Goal: Task Accomplishment & Management: Use online tool/utility

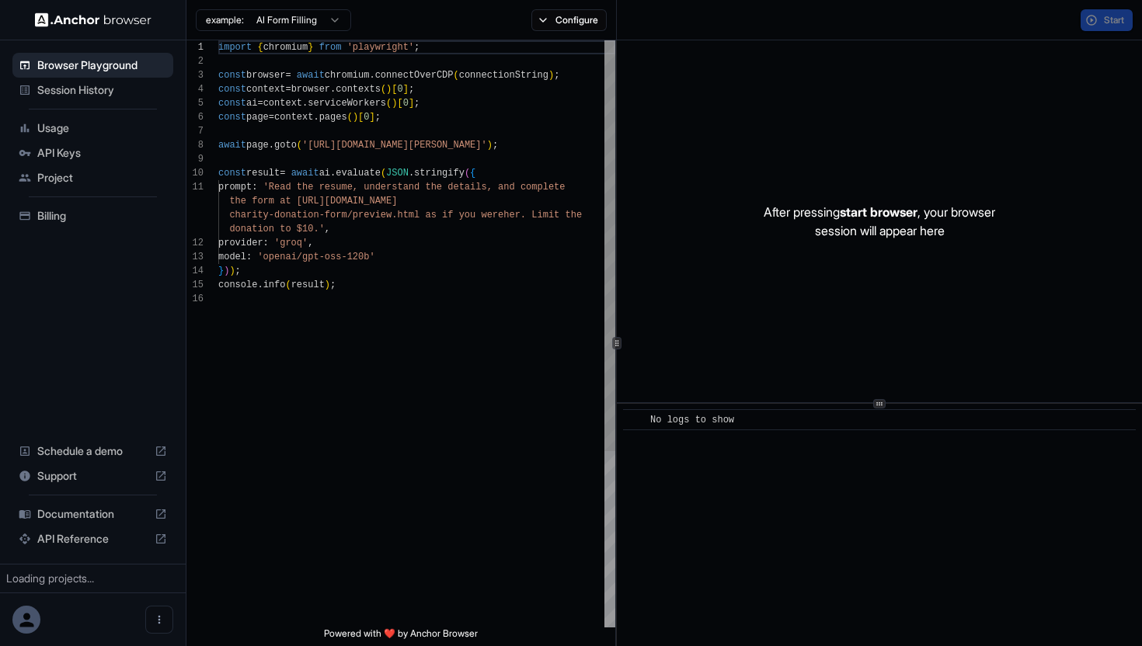
scroll to position [140, 0]
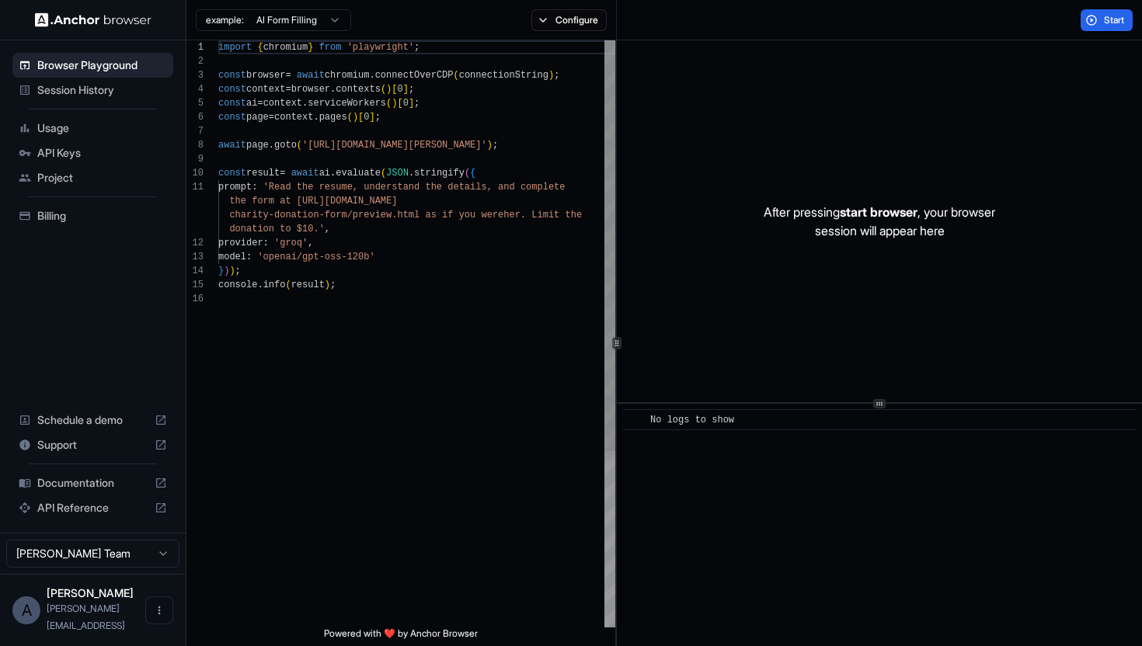
click at [335, 93] on div "import { chromium } from 'playwright' ; const browser = await chromium . connec…" at bounding box center [416, 459] width 397 height 839
click at [500, 78] on div "import { chromium } from 'playwright' ; const browser = await chromium . connec…" at bounding box center [416, 459] width 397 height 839
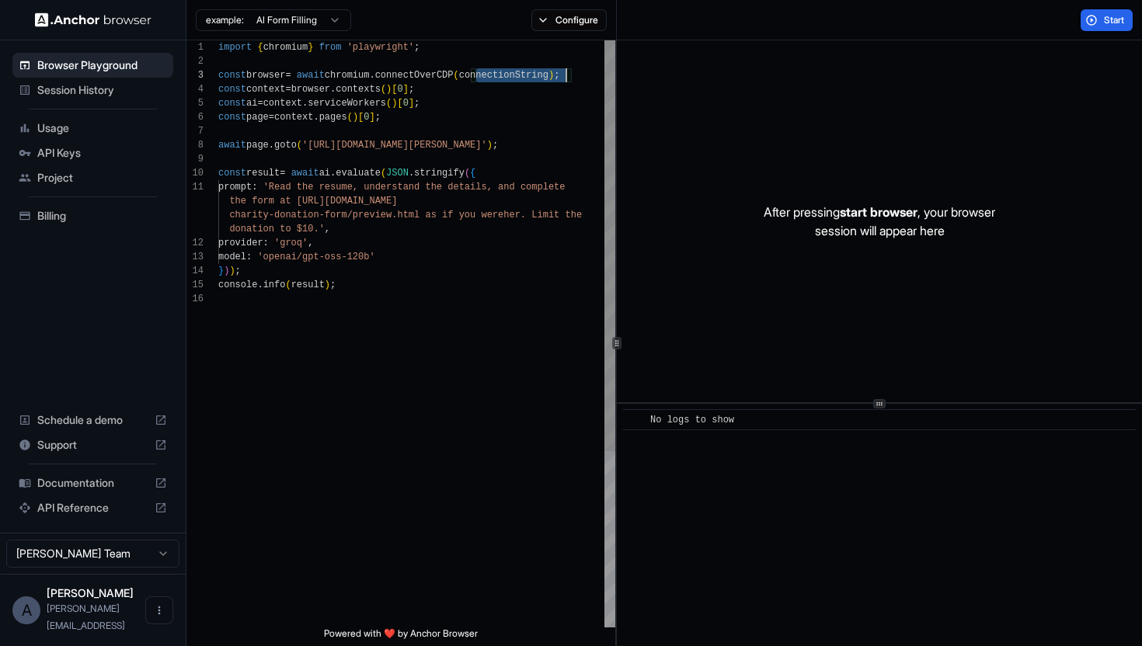
click at [500, 78] on div "import { chromium } from 'playwright' ; const browser = await chromium . connec…" at bounding box center [416, 459] width 397 height 839
click at [314, 20] on html "Browser Playground Session History Usage API Keys Project Billing Schedule a de…" at bounding box center [571, 323] width 1142 height 646
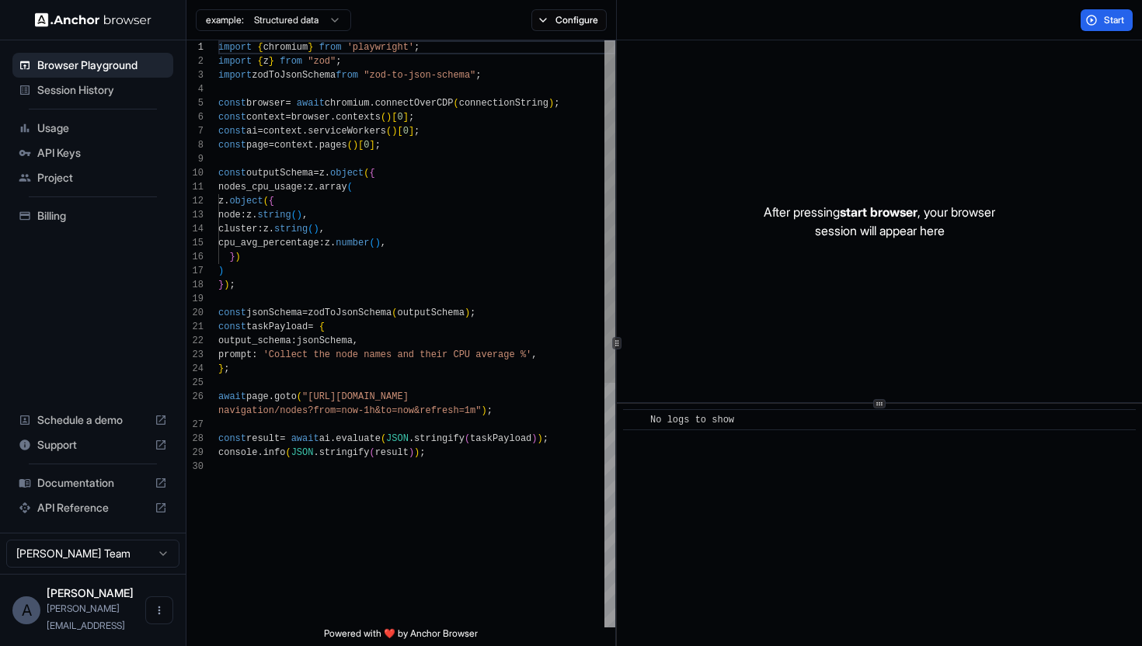
scroll to position [0, 0]
click at [518, 434] on div "import { chromium } from 'playwright' ; import { z } from "zod" ; import zodToJ…" at bounding box center [416, 543] width 397 height 1007
click at [344, 340] on div "import { chromium } from 'playwright' ; import { z } from "zod" ; import zodToJ…" at bounding box center [416, 543] width 397 height 1007
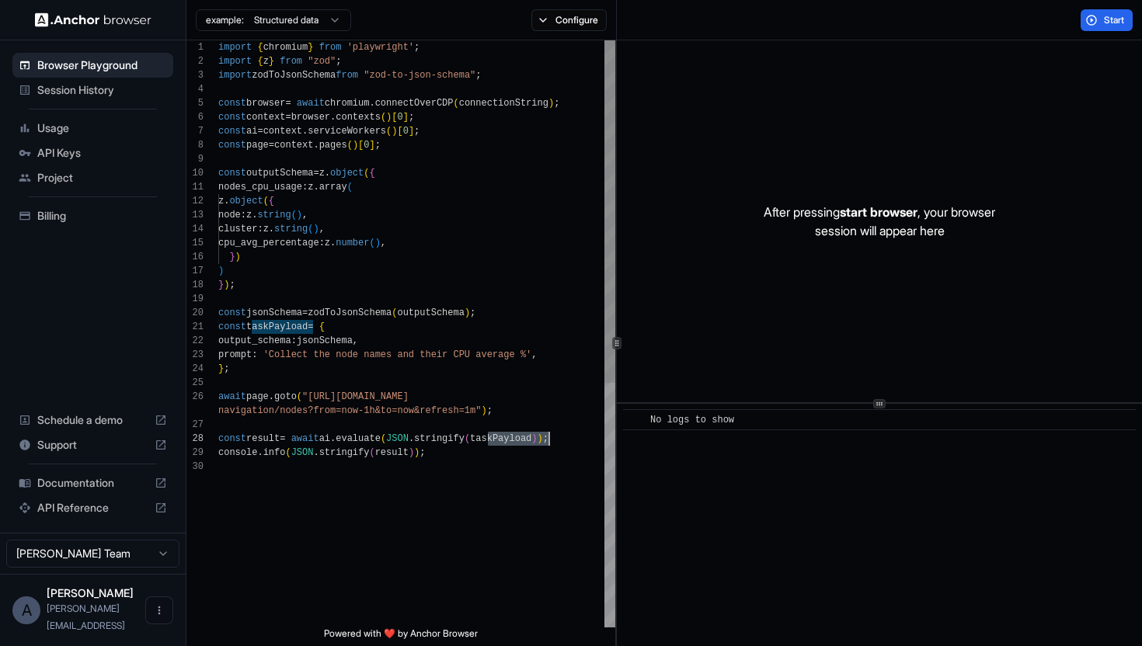
scroll to position [14, 0]
click at [344, 340] on div "import { chromium } from 'playwright' ; import { z } from "zod" ; import zodToJ…" at bounding box center [416, 543] width 397 height 1007
click at [295, 328] on div "import { chromium } from 'playwright' ; import { z } from "zod" ; import zodToJ…" at bounding box center [416, 543] width 397 height 1007
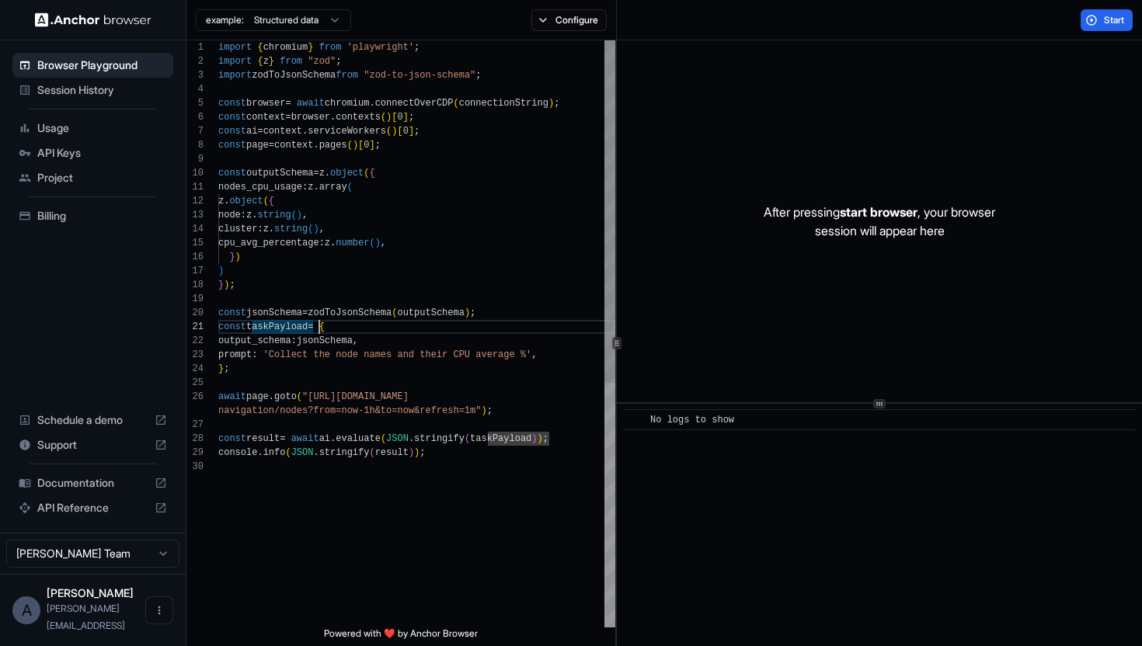
click at [319, 333] on div "import { chromium } from 'playwright' ; import { z } from "zod" ; import zodToJ…" at bounding box center [416, 543] width 397 height 1007
click at [319, 347] on div "import { chromium } from 'playwright' ; import { z } from "zod" ; import zodToJ…" at bounding box center [416, 543] width 397 height 1007
type textarea "**********"
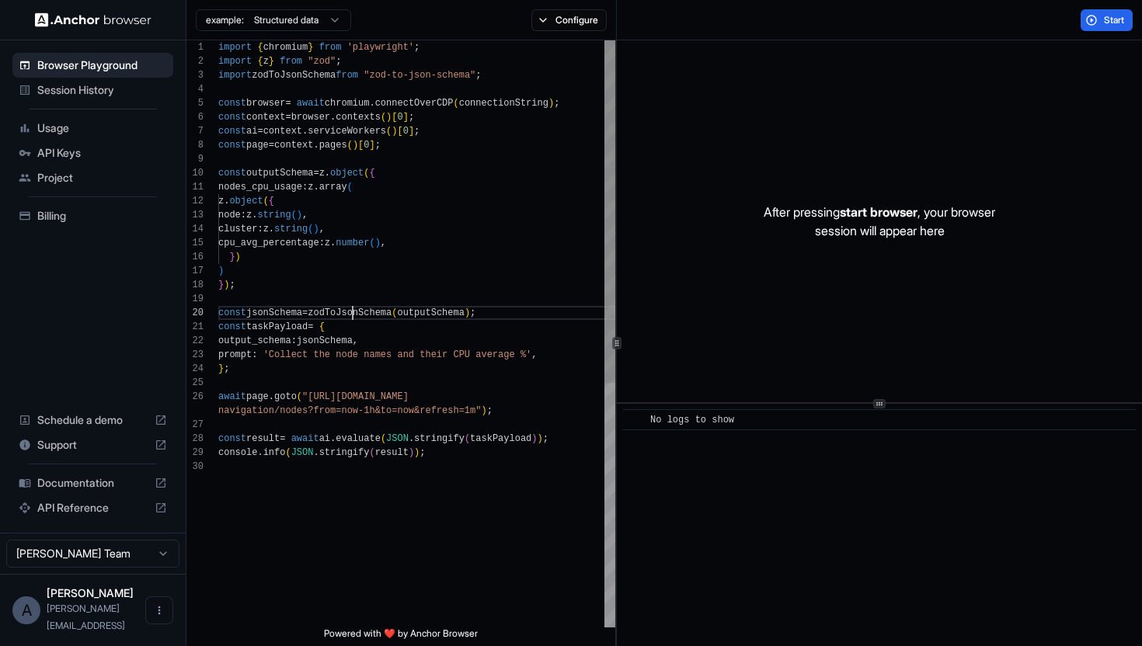
click at [354, 319] on div "import { chromium } from 'playwright' ; import { z } from "zod" ; import zodToJ…" at bounding box center [416, 543] width 397 height 1007
click at [435, 312] on div "import { chromium } from 'playwright' ; import { z } from "zod" ; import zodToJ…" at bounding box center [416, 543] width 397 height 1007
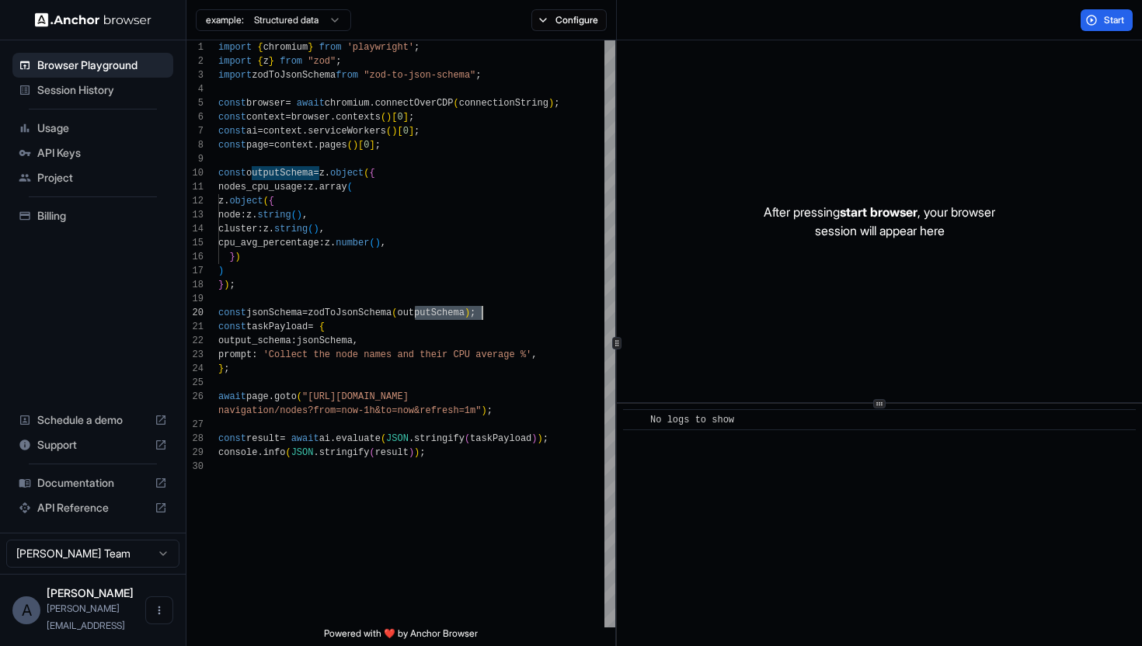
click at [121, 95] on span "Session History" at bounding box center [102, 90] width 130 height 16
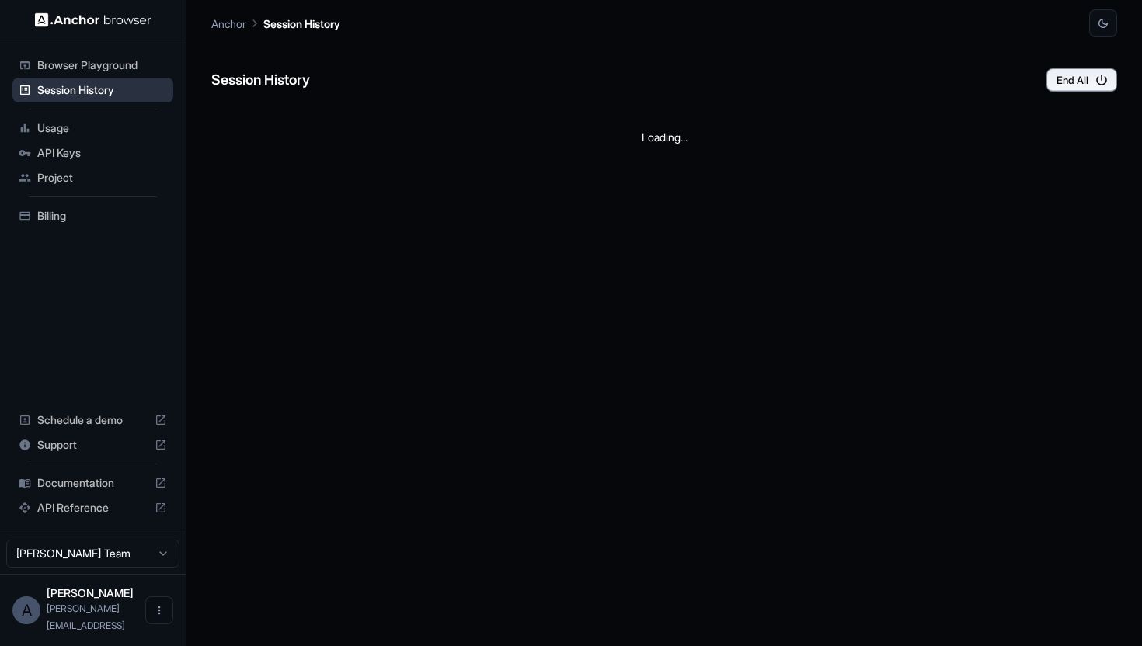
click at [121, 95] on span "Session History" at bounding box center [102, 90] width 130 height 16
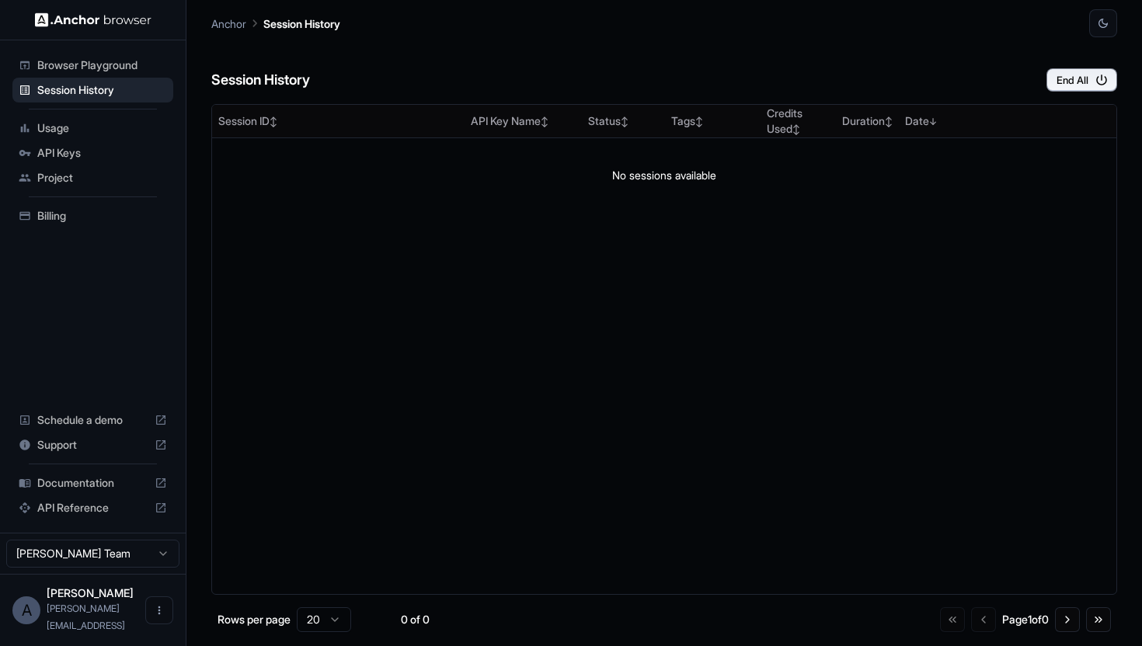
click at [96, 184] on span "Project" at bounding box center [102, 178] width 130 height 16
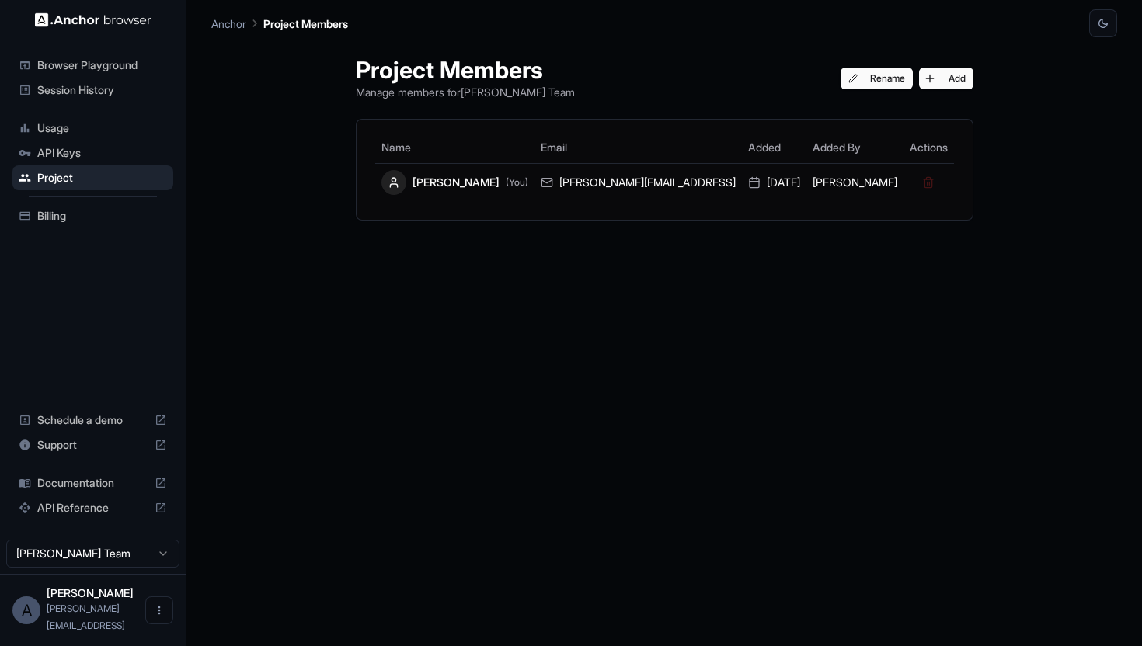
click at [89, 215] on span "Billing" at bounding box center [102, 216] width 130 height 16
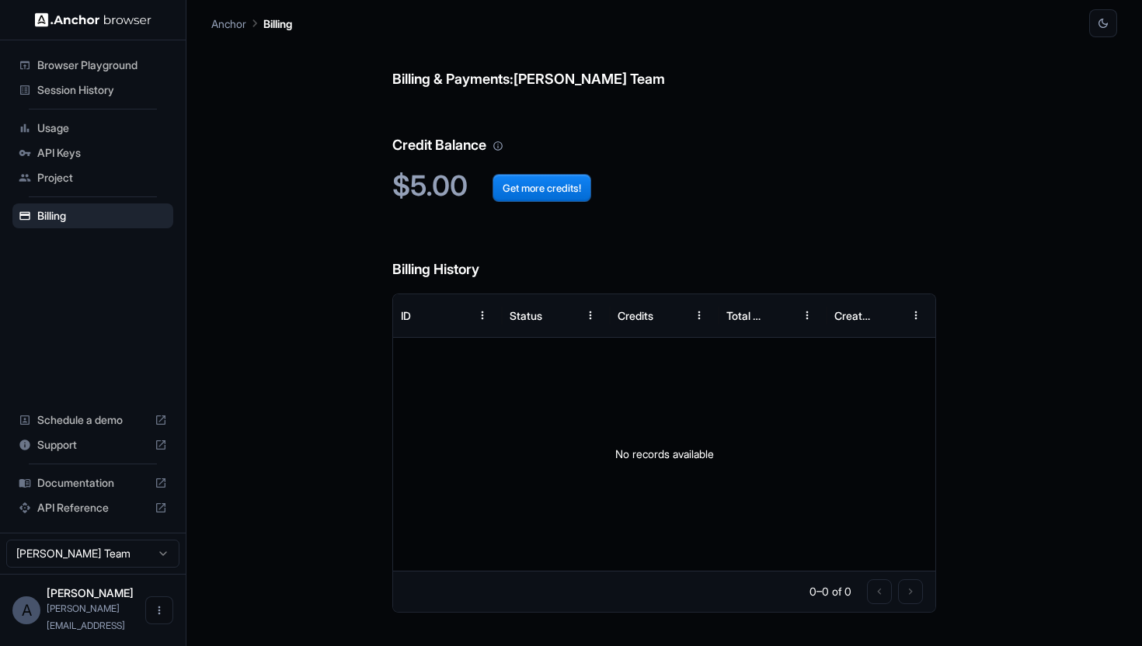
click at [103, 69] on span "Browser Playground" at bounding box center [102, 65] width 130 height 16
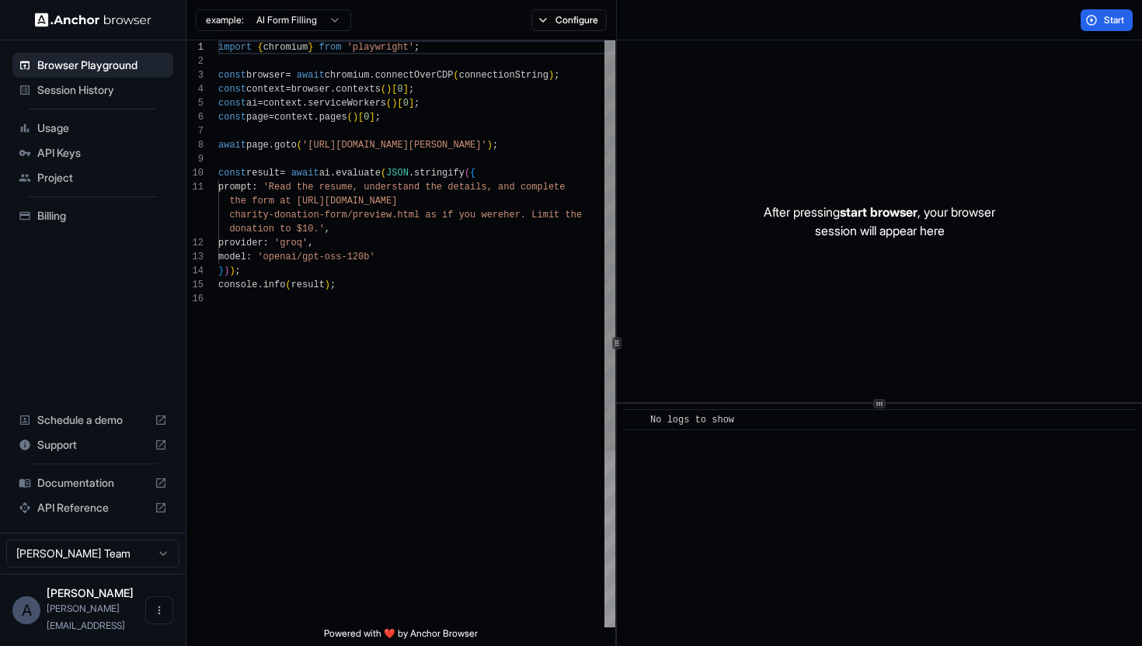
scroll to position [140, 0]
click at [317, 12] on html "Browser Playground Session History Usage API Keys Project Billing Schedule a de…" at bounding box center [571, 323] width 1142 height 646
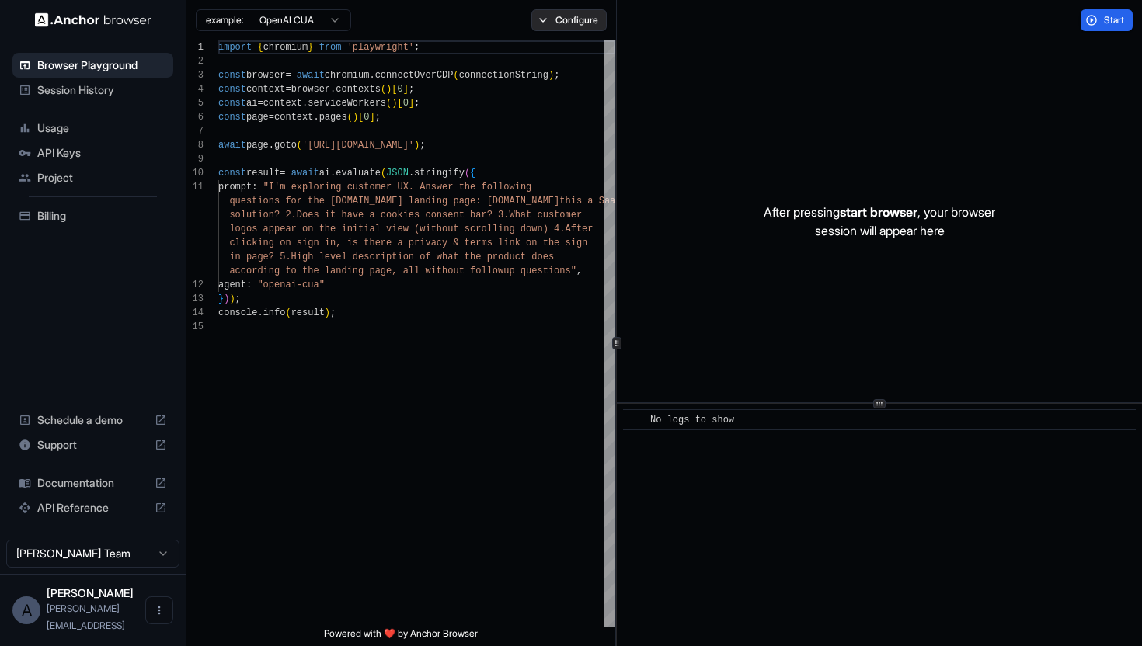
click at [576, 22] on button "Configure" at bounding box center [568, 20] width 75 height 22
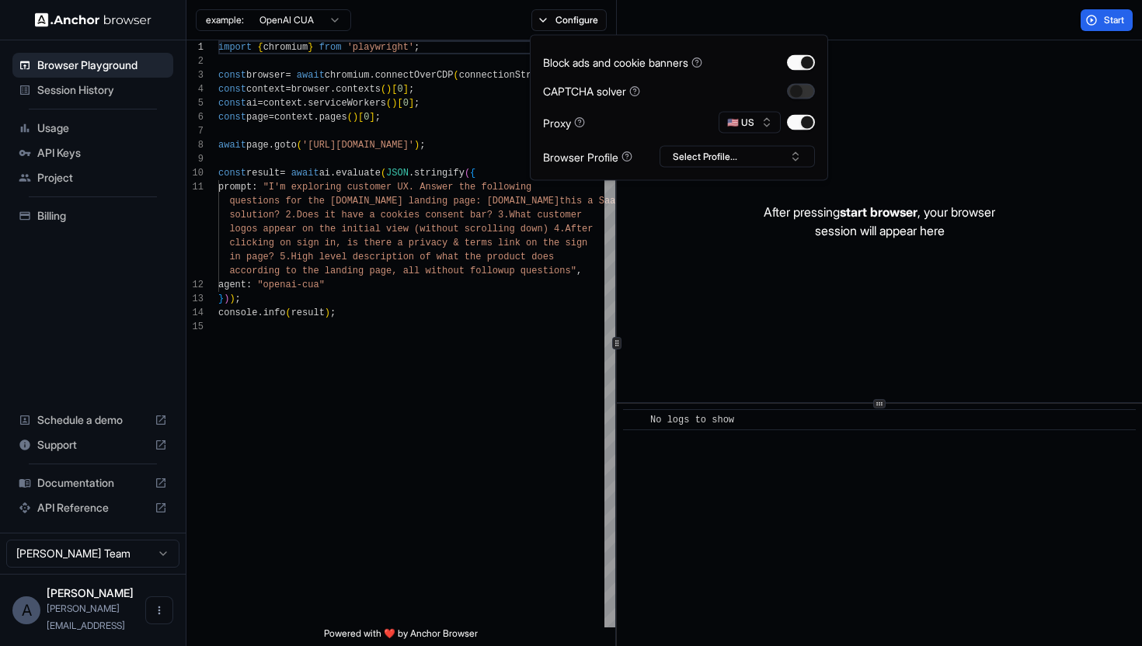
click at [798, 91] on button "button" at bounding box center [801, 91] width 28 height 16
click at [636, 89] on icon at bounding box center [634, 90] width 2 height 3
click at [807, 125] on button "button" at bounding box center [801, 123] width 28 height 16
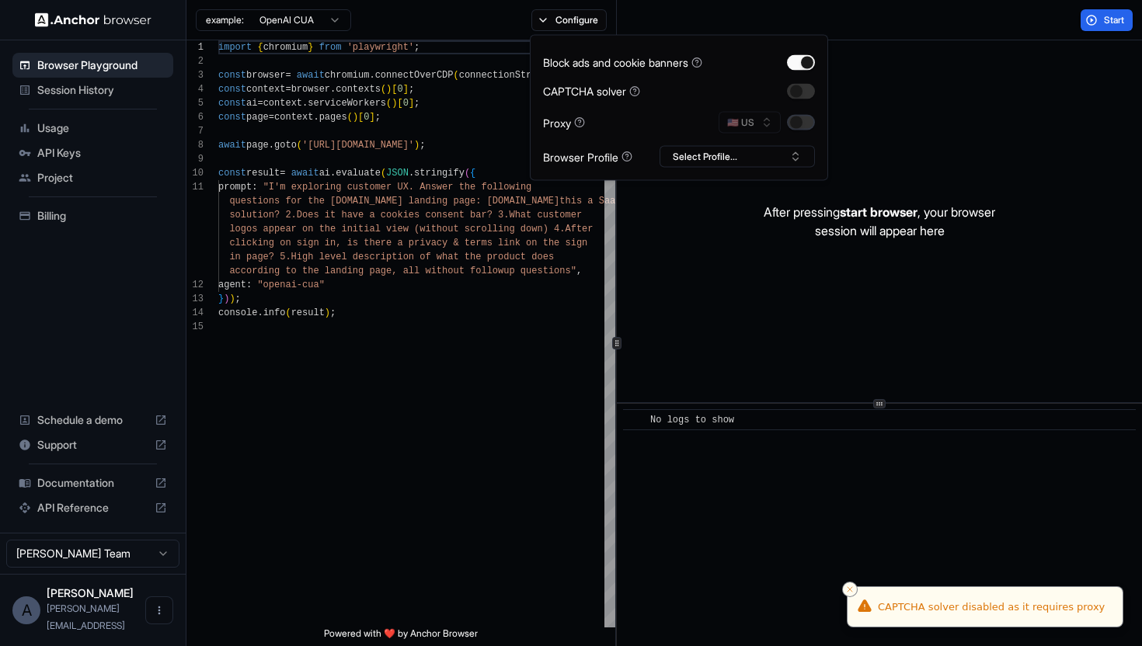
click at [801, 119] on button "button" at bounding box center [801, 123] width 28 height 16
click at [757, 122] on button "🇺🇸 US" at bounding box center [750, 123] width 62 height 22
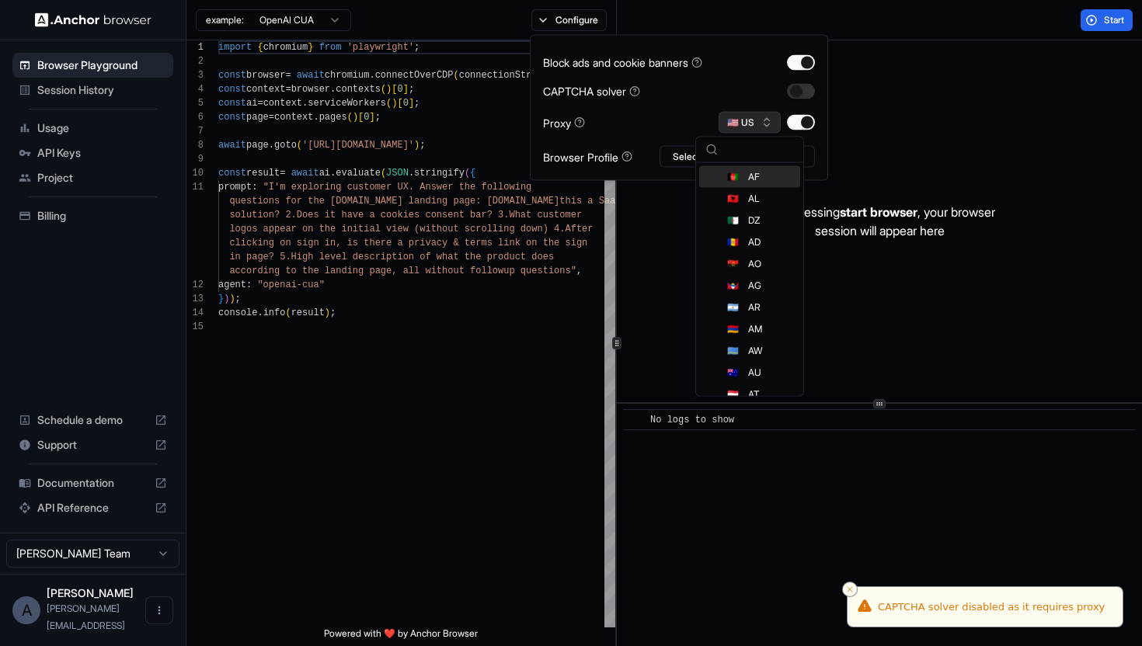
click at [757, 122] on button "🇺🇸 US" at bounding box center [750, 123] width 62 height 22
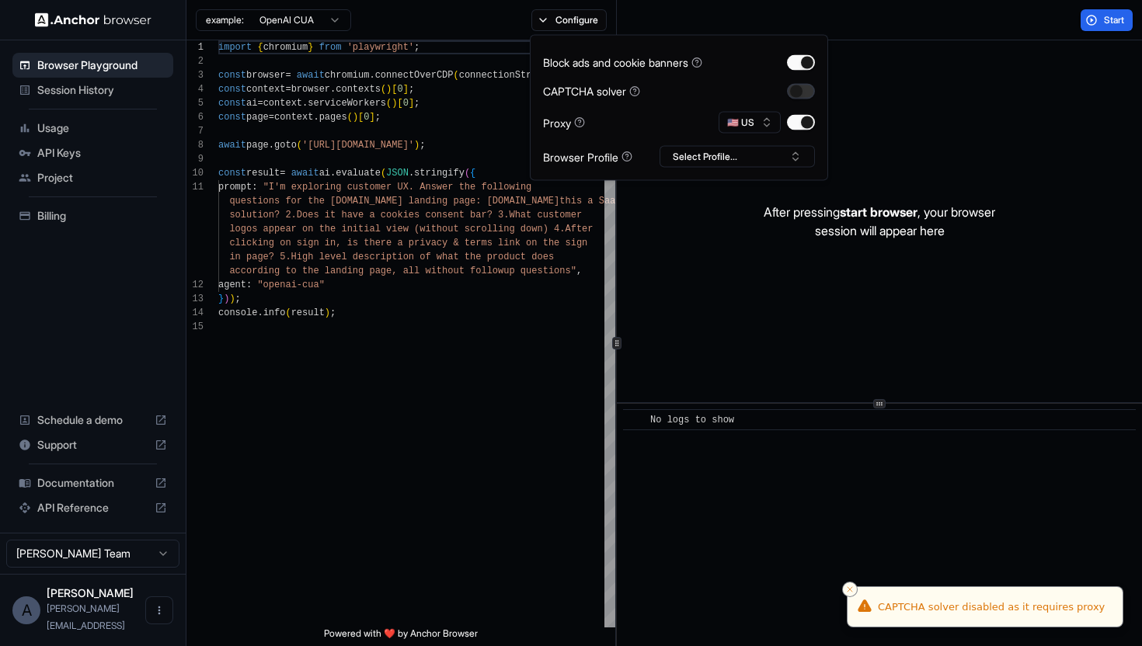
click at [800, 86] on button "button" at bounding box center [801, 91] width 28 height 16
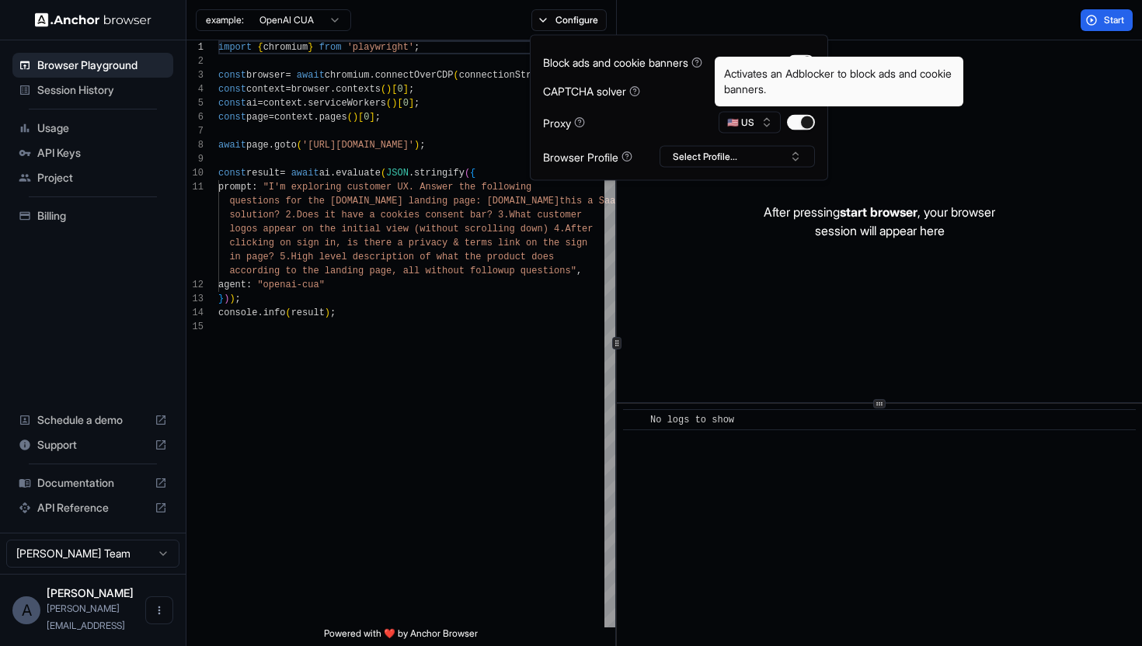
click at [702, 63] on icon at bounding box center [696, 62] width 11 height 11
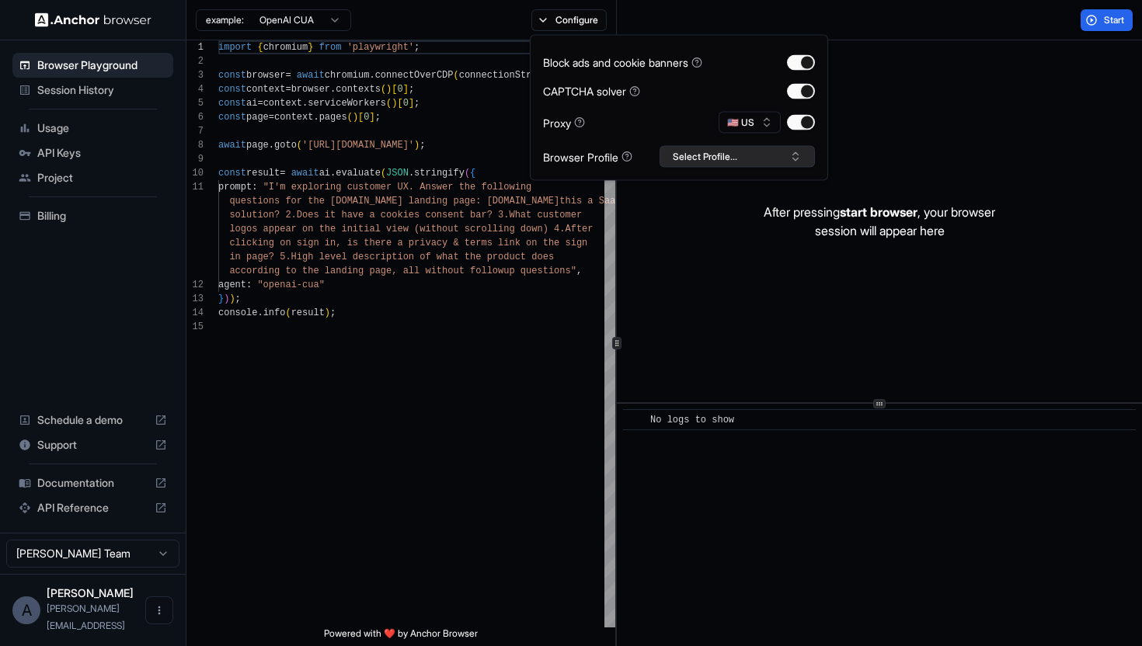
click at [758, 156] on button "Select Profile..." at bounding box center [737, 157] width 155 height 22
click at [804, 117] on button "button" at bounding box center [801, 123] width 28 height 16
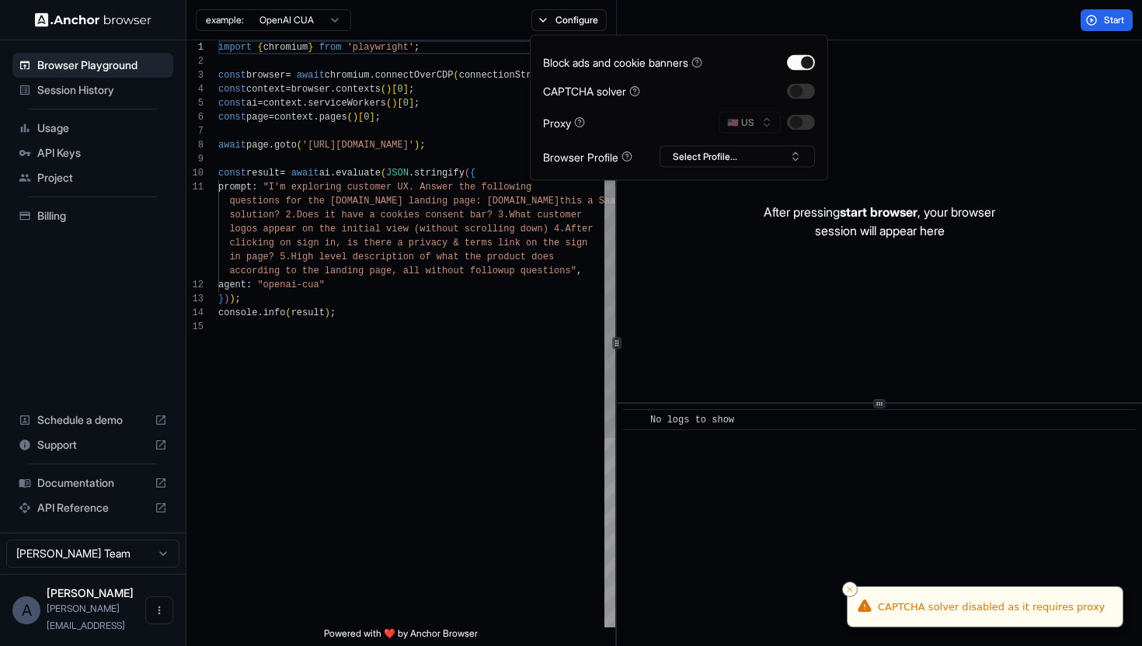
type textarea "**********"
click at [482, 315] on div "import { chromium } from 'playwright' ; const browser = await chromium . connec…" at bounding box center [416, 473] width 397 height 867
